Goal: Information Seeking & Learning: Learn about a topic

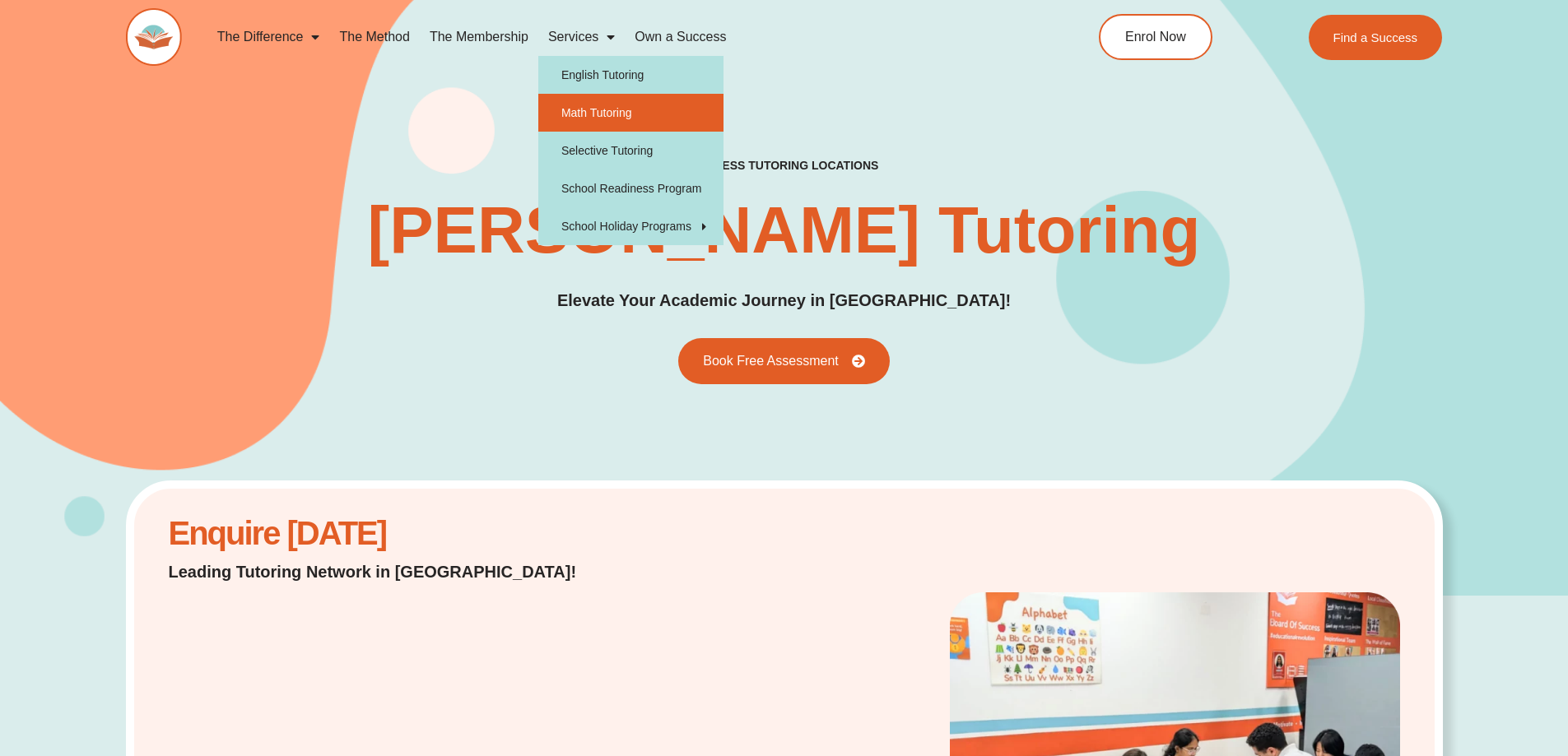
click at [598, 109] on link "Math Tutoring" at bounding box center [631, 113] width 186 height 38
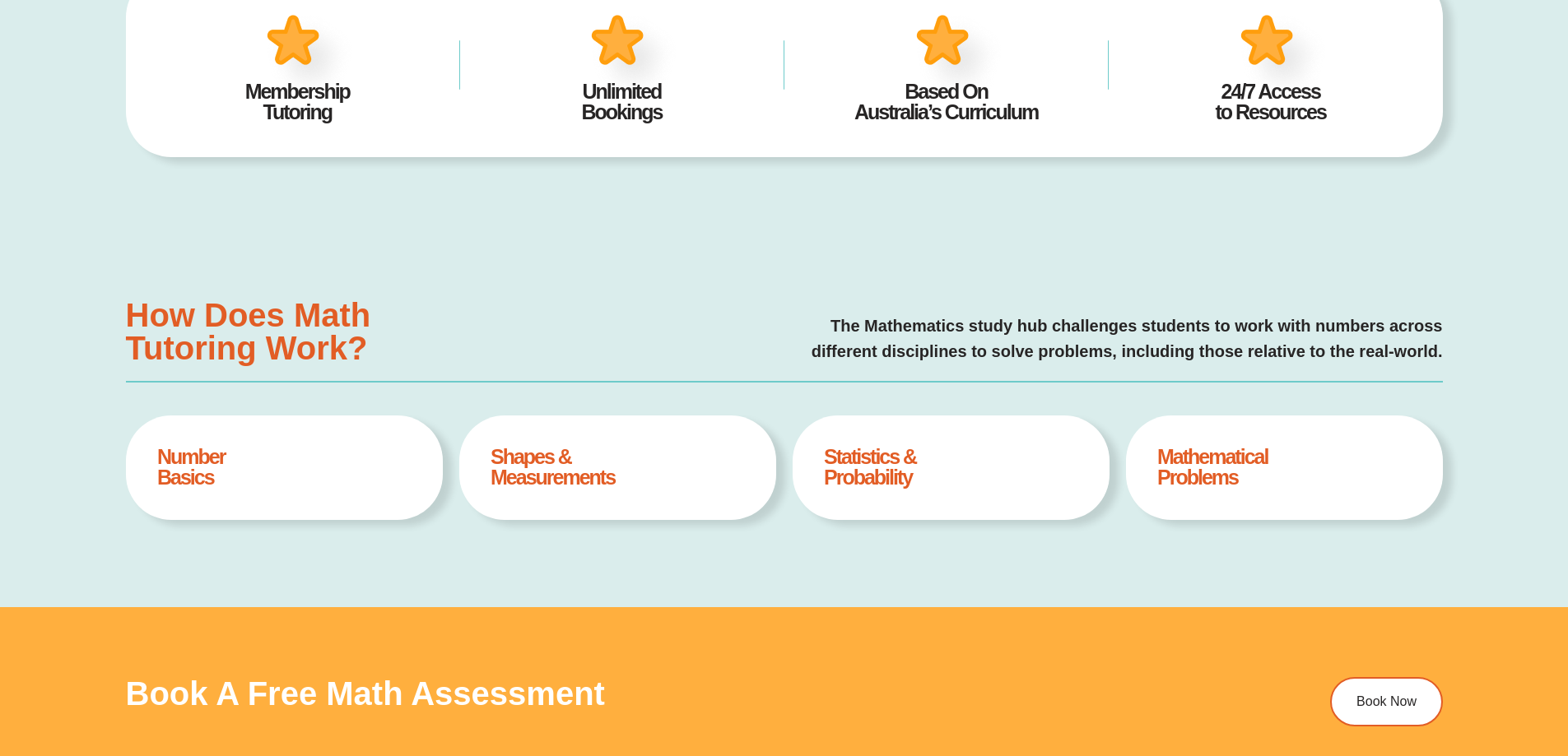
scroll to position [658, 0]
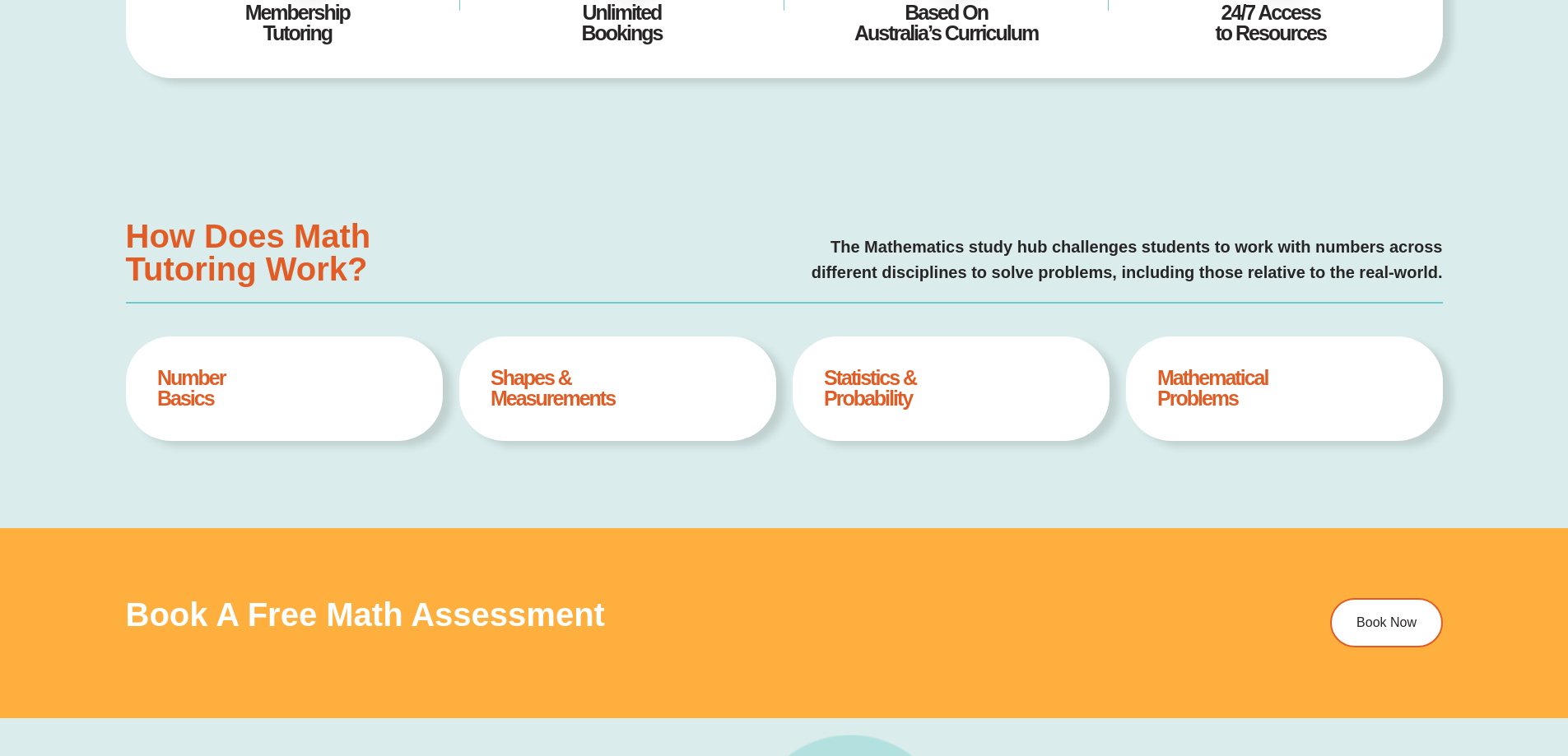
type input "*"
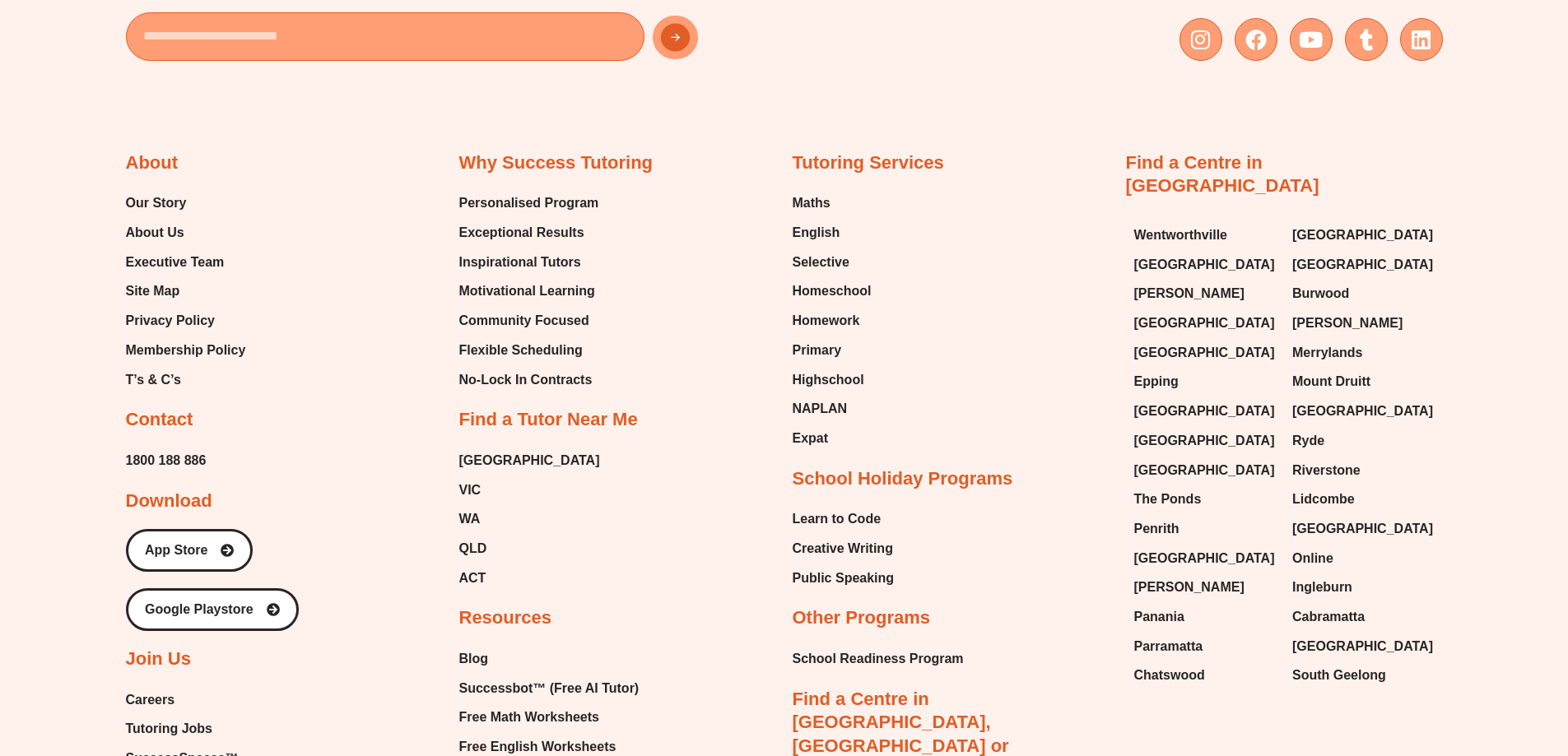
scroll to position [5841, 0]
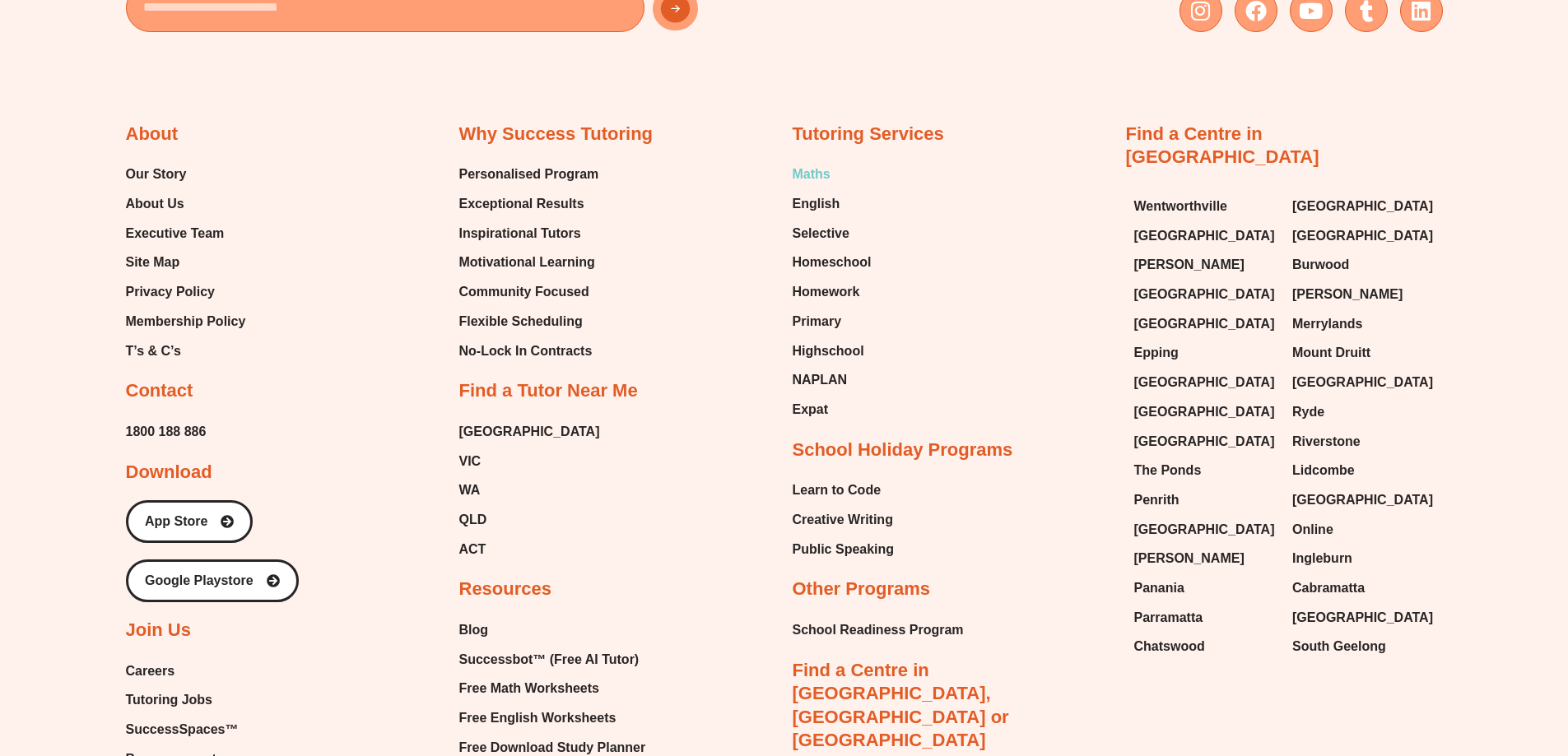
click at [812, 170] on span "Maths" at bounding box center [812, 174] width 38 height 24
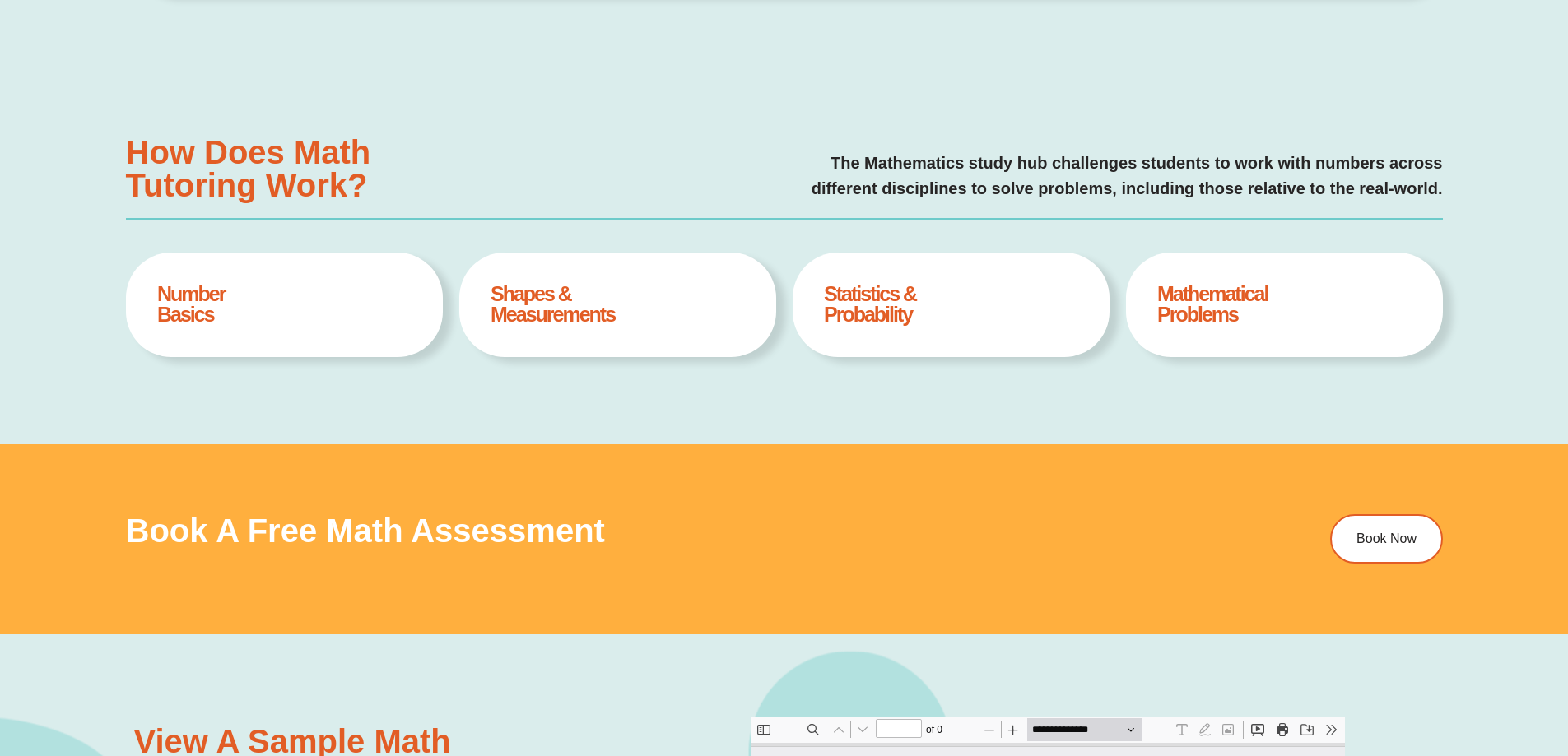
type input "*"
